Goal: Task Accomplishment & Management: Complete application form

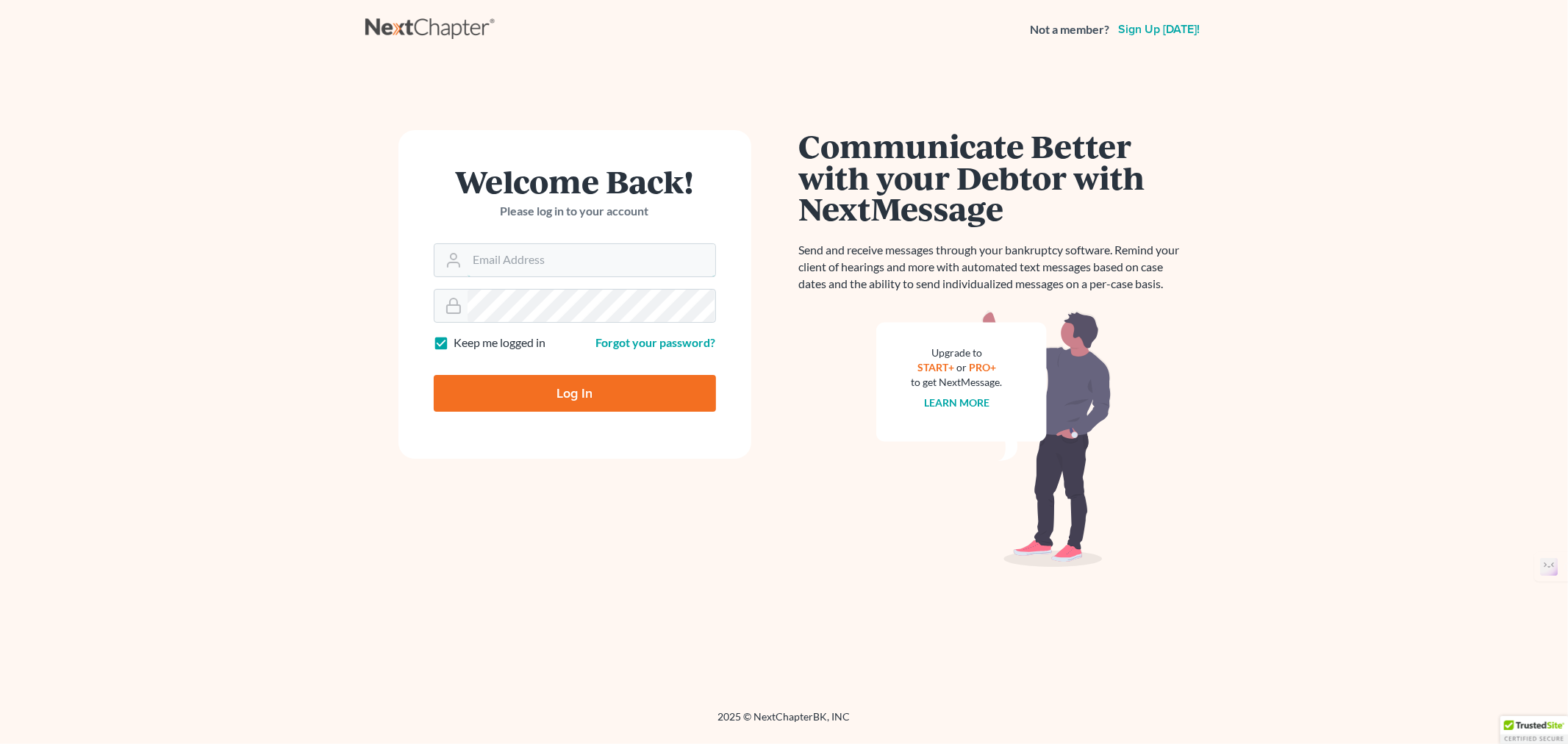
type input "[EMAIL_ADDRESS][DOMAIN_NAME]"
click at [562, 388] on input "Log In" at bounding box center [574, 393] width 283 height 37
type input "Thinking..."
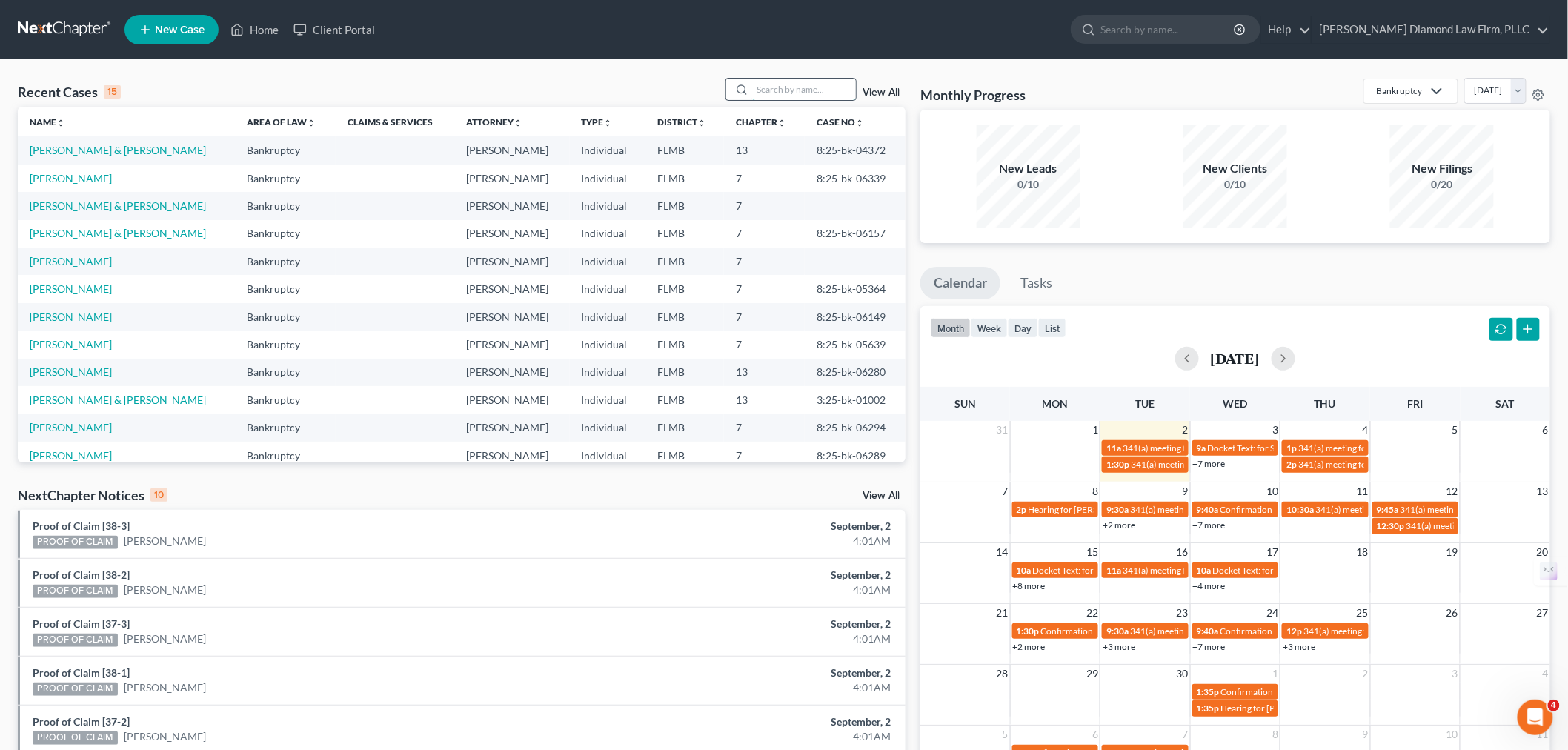
click at [809, 94] on input "search" at bounding box center [803, 89] width 104 height 21
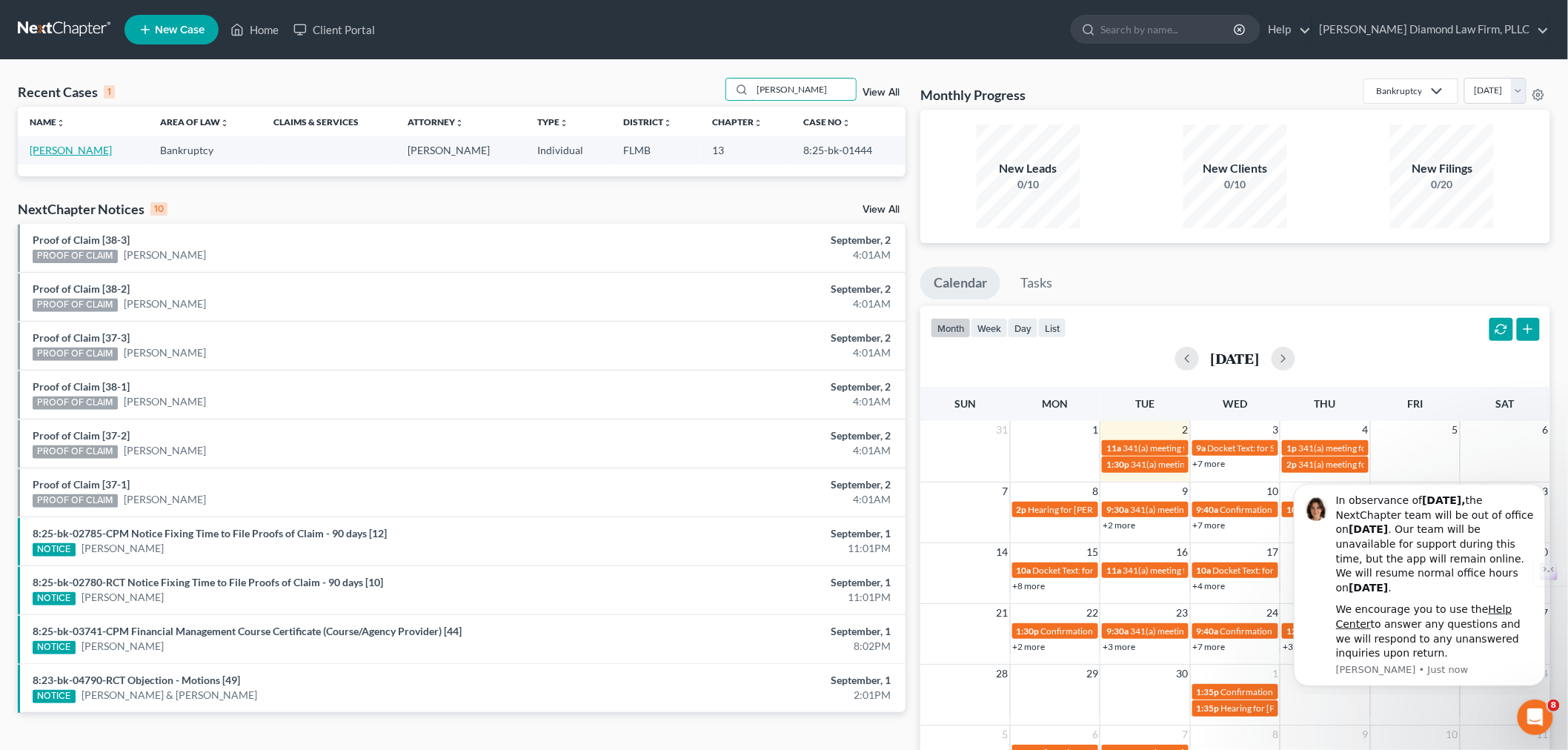
type input "benson"
click at [67, 154] on link "Benson, Robert" at bounding box center [71, 150] width 82 height 12
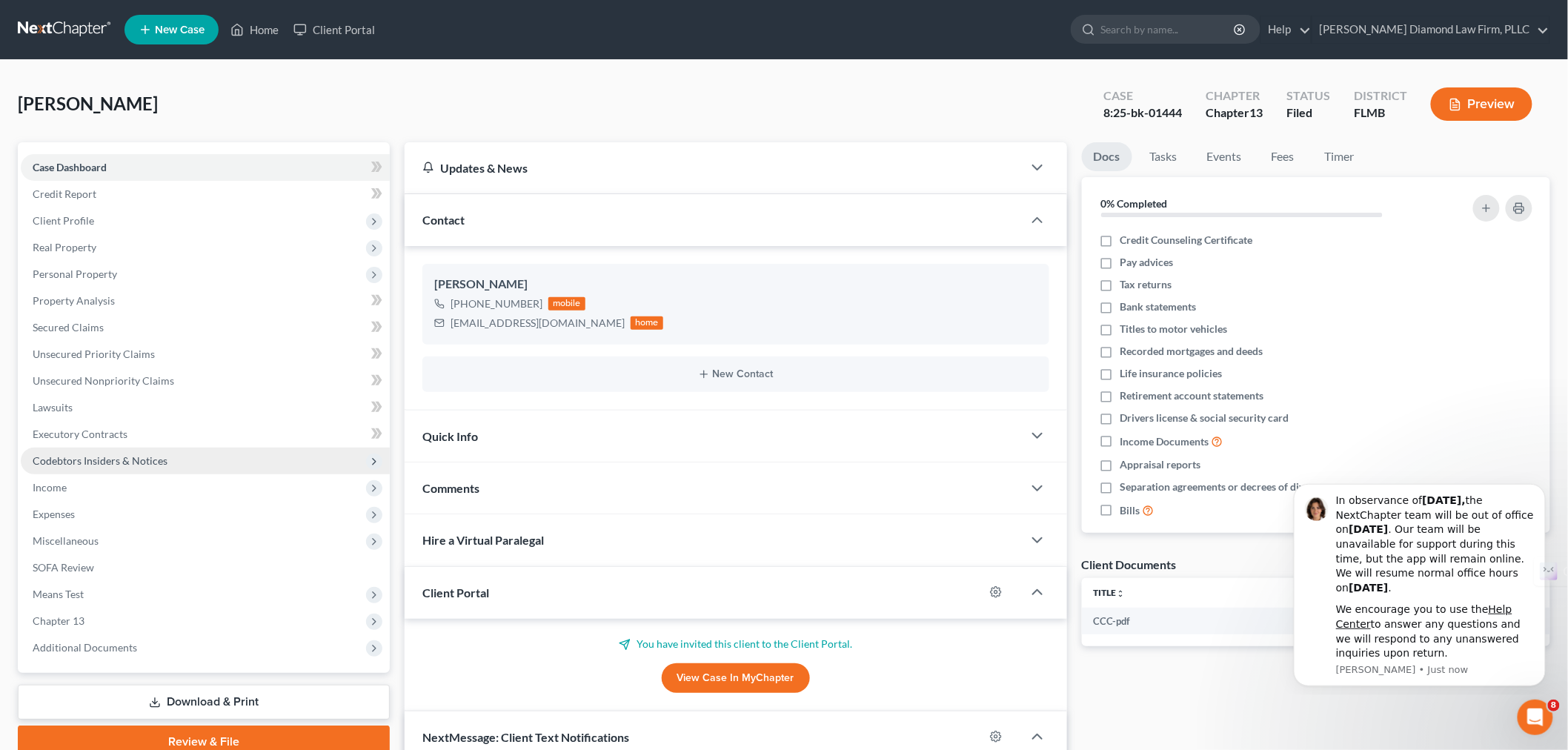
scroll to position [1802, 0]
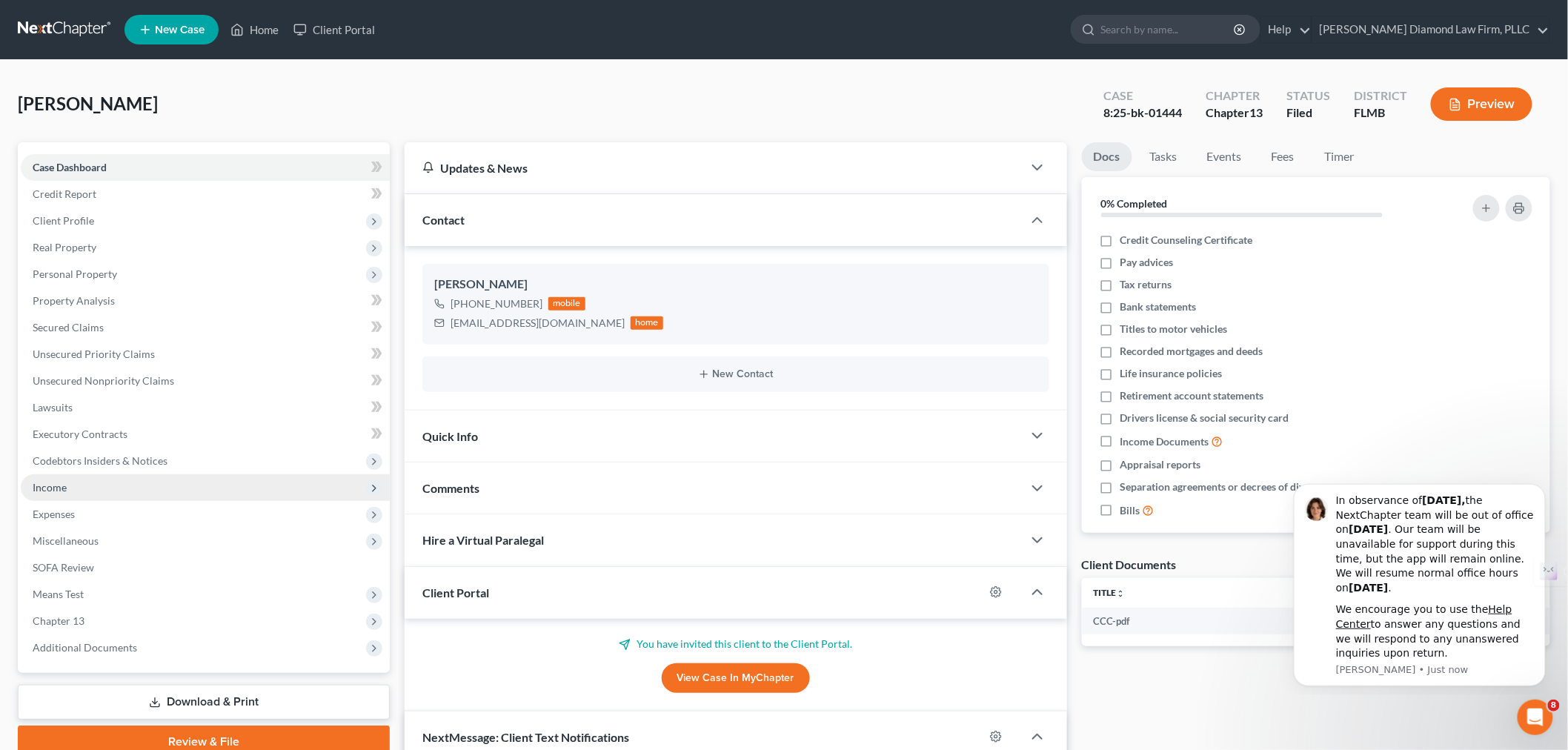
click at [70, 484] on span "Income" at bounding box center [205, 487] width 369 height 27
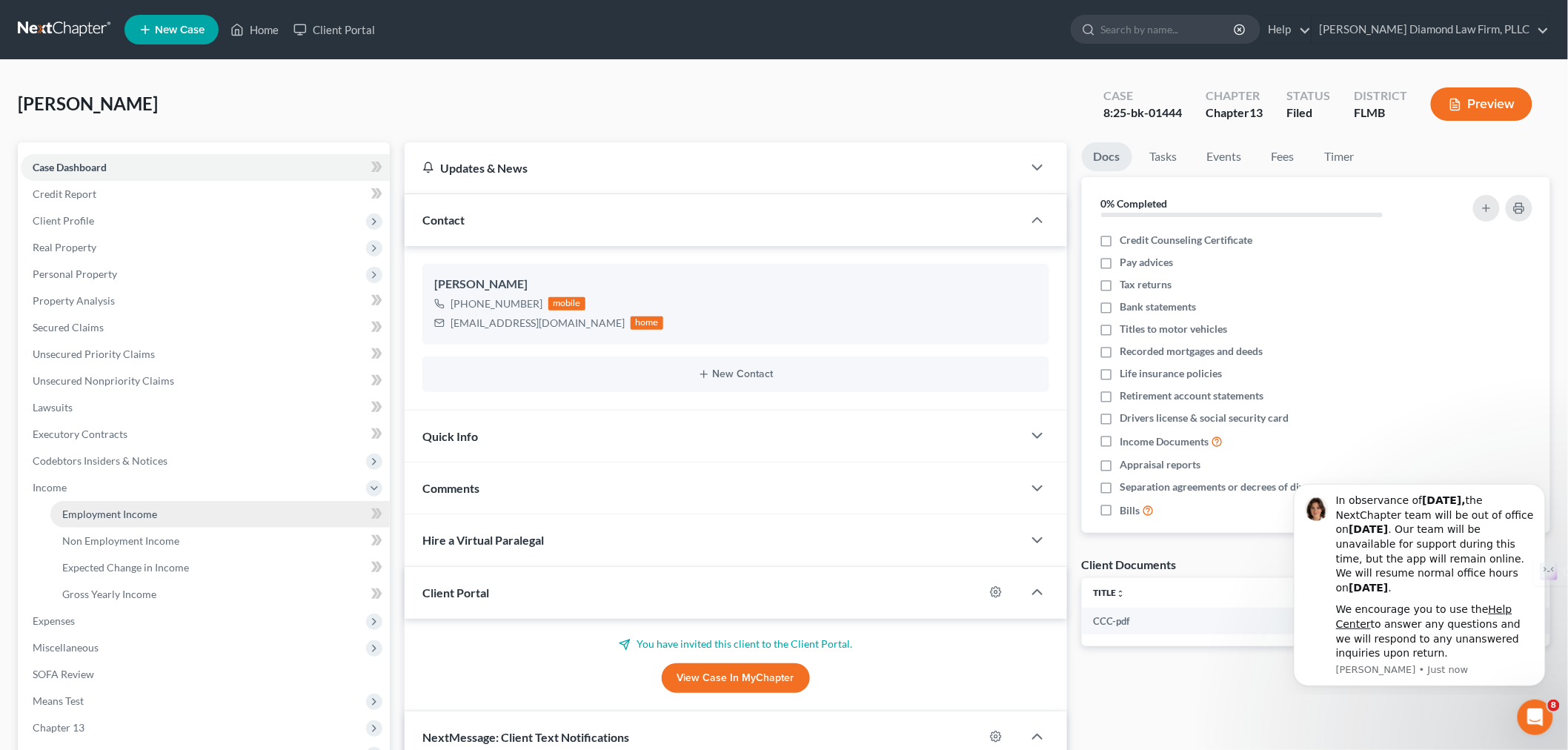
click at [85, 510] on span "Employment Income" at bounding box center [110, 514] width 95 height 12
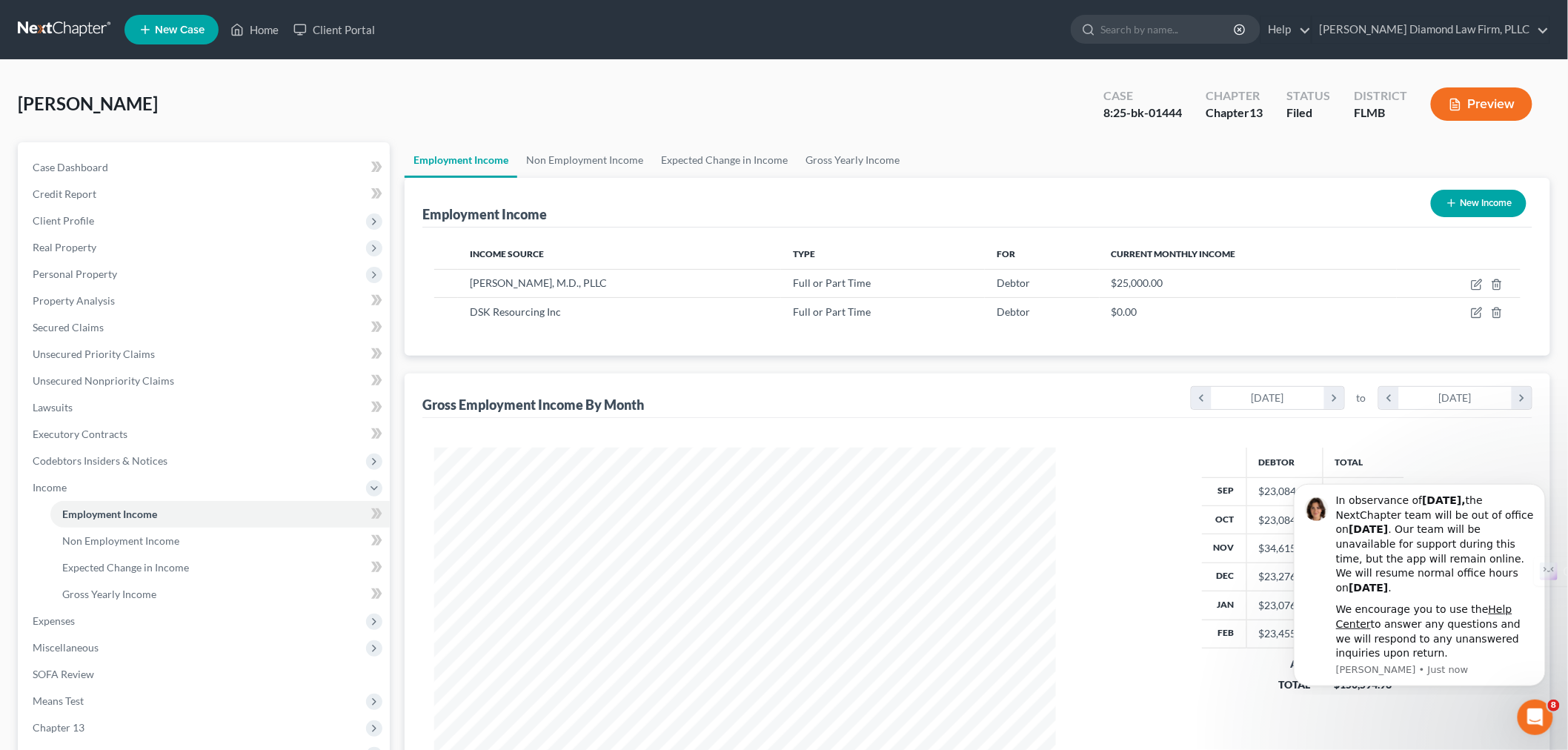
scroll to position [309, 650]
click at [1537, 491] on icon "Dismiss notification" at bounding box center [1540, 487] width 8 height 8
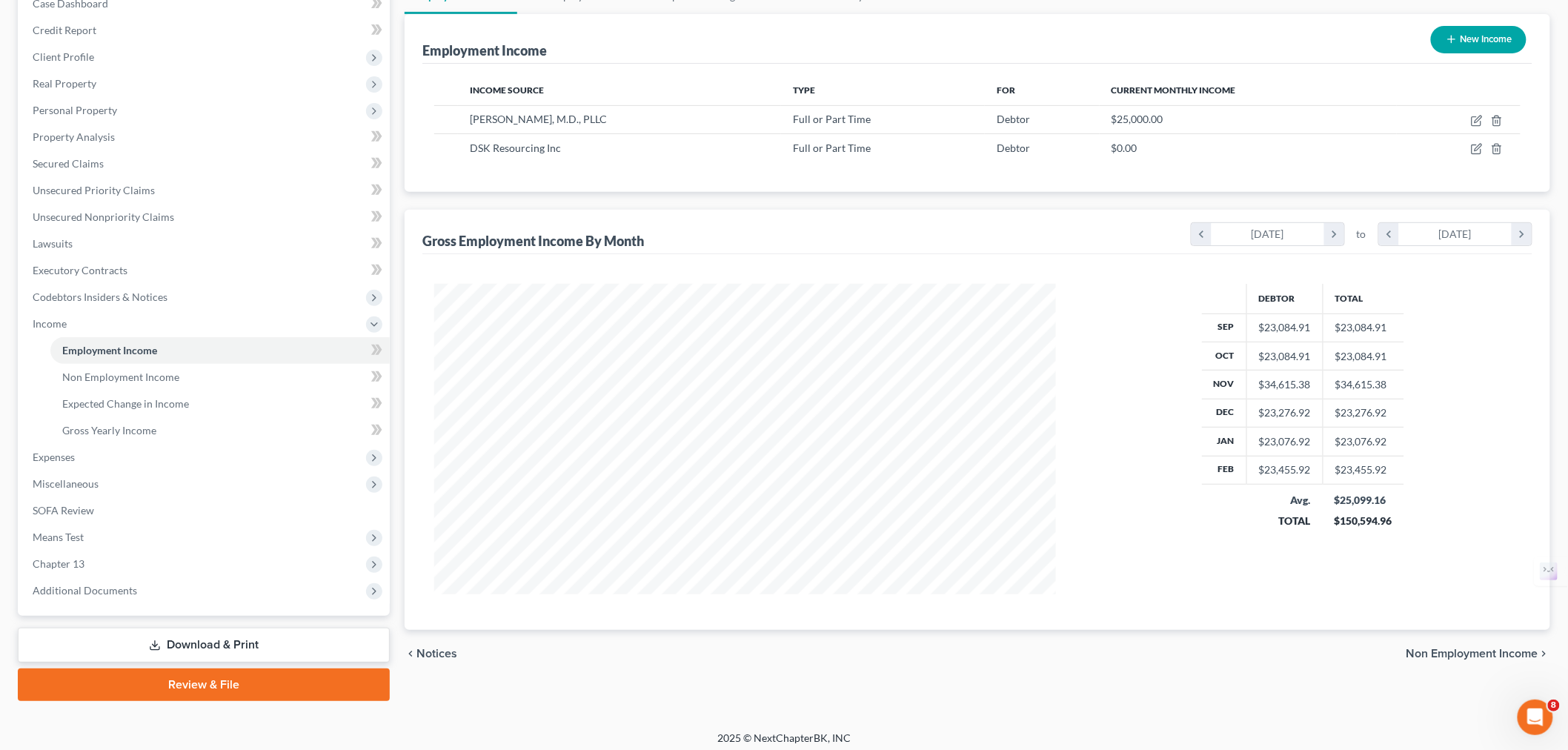
scroll to position [164, 0]
click at [104, 448] on span "Expenses" at bounding box center [205, 456] width 369 height 27
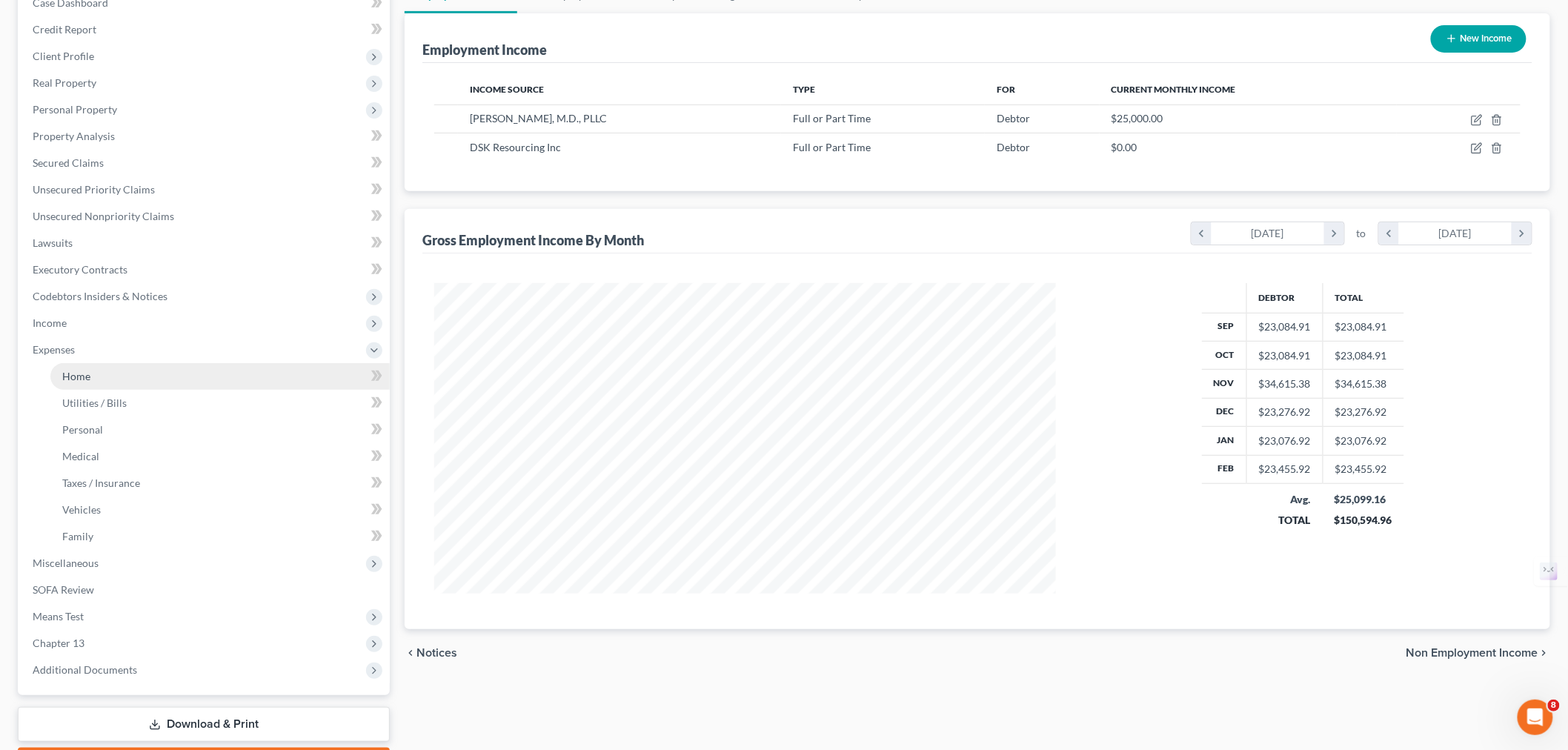
click at [95, 378] on link "Home" at bounding box center [220, 376] width 339 height 27
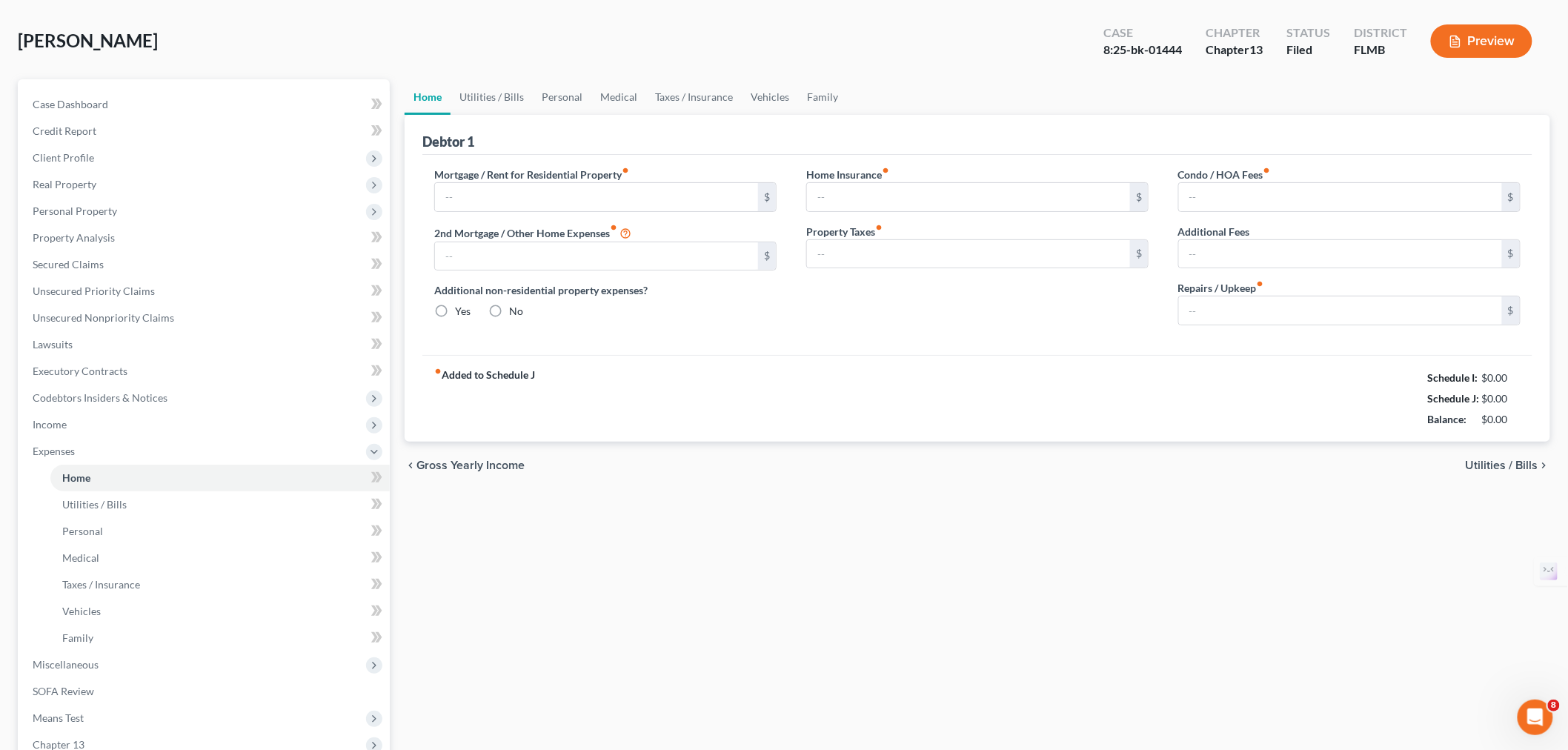
type input "4,377.28"
type input "0.00"
radio input "true"
type input "864.00"
type input "969.24"
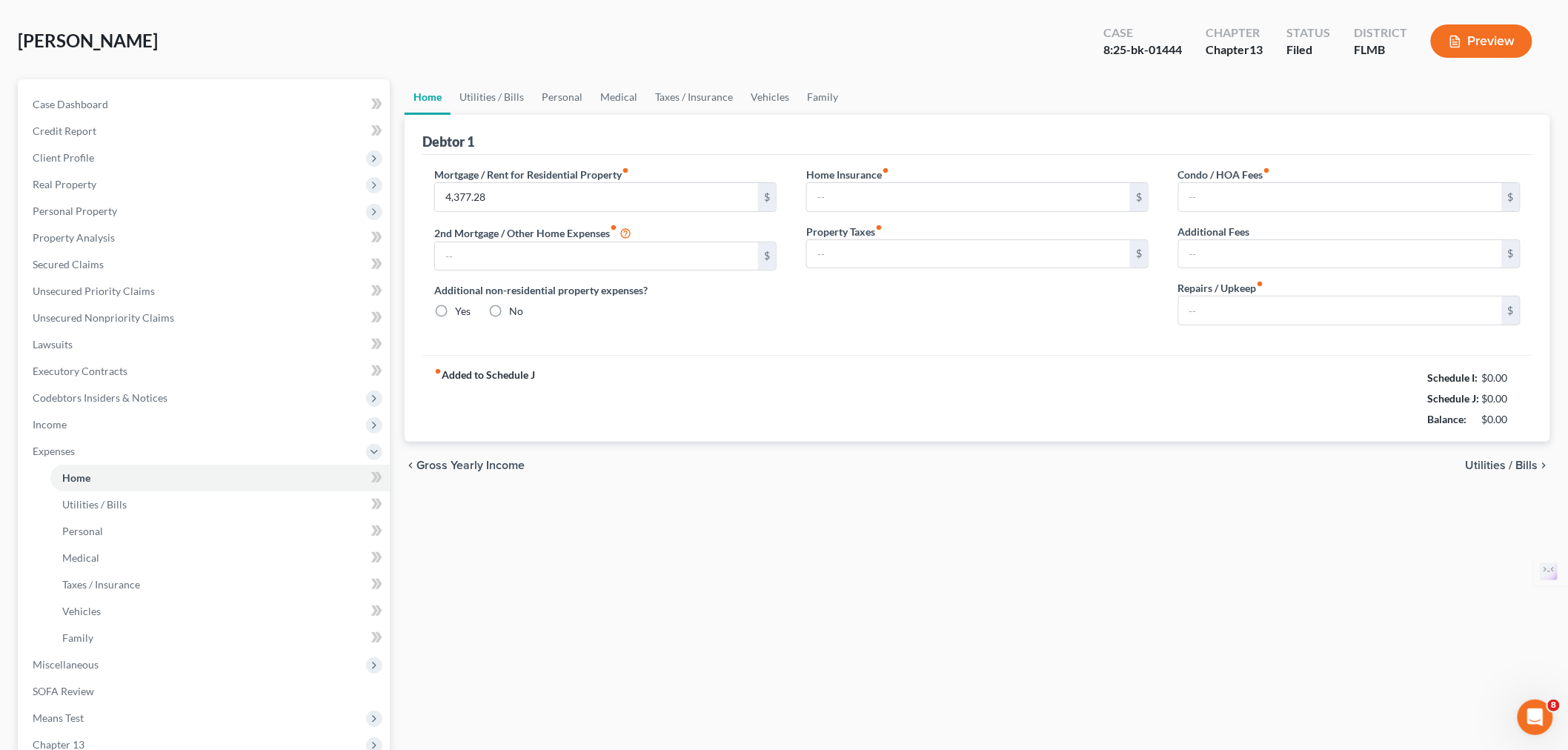
type input "367.00"
type input "0.00"
type input "350.00"
